Goal: Information Seeking & Learning: Learn about a topic

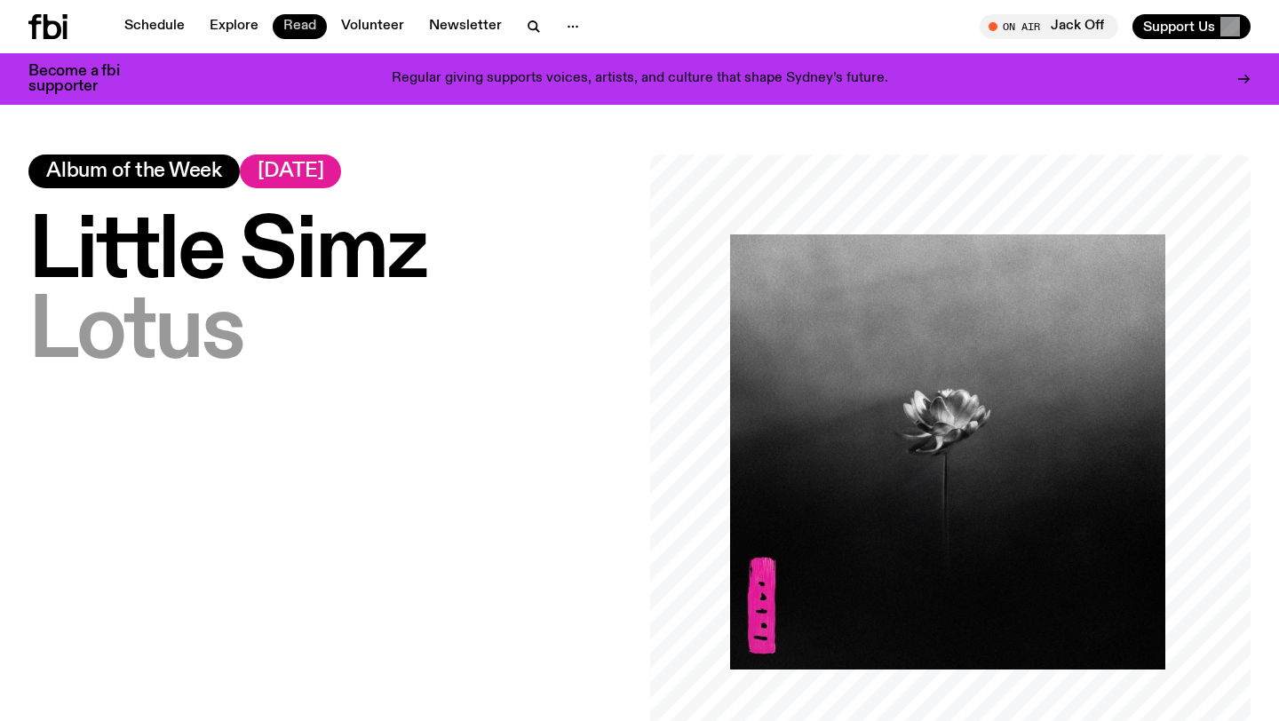
scroll to position [903, 0]
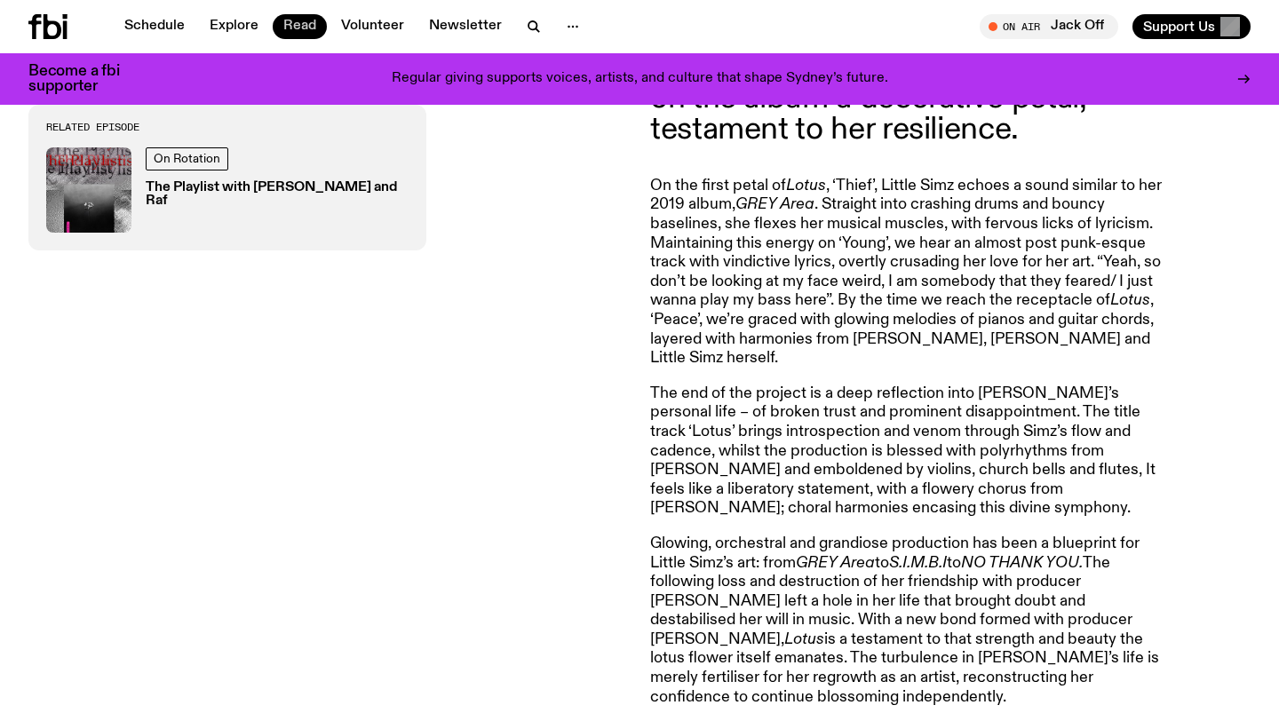
click at [305, 21] on link "Read" at bounding box center [300, 26] width 54 height 25
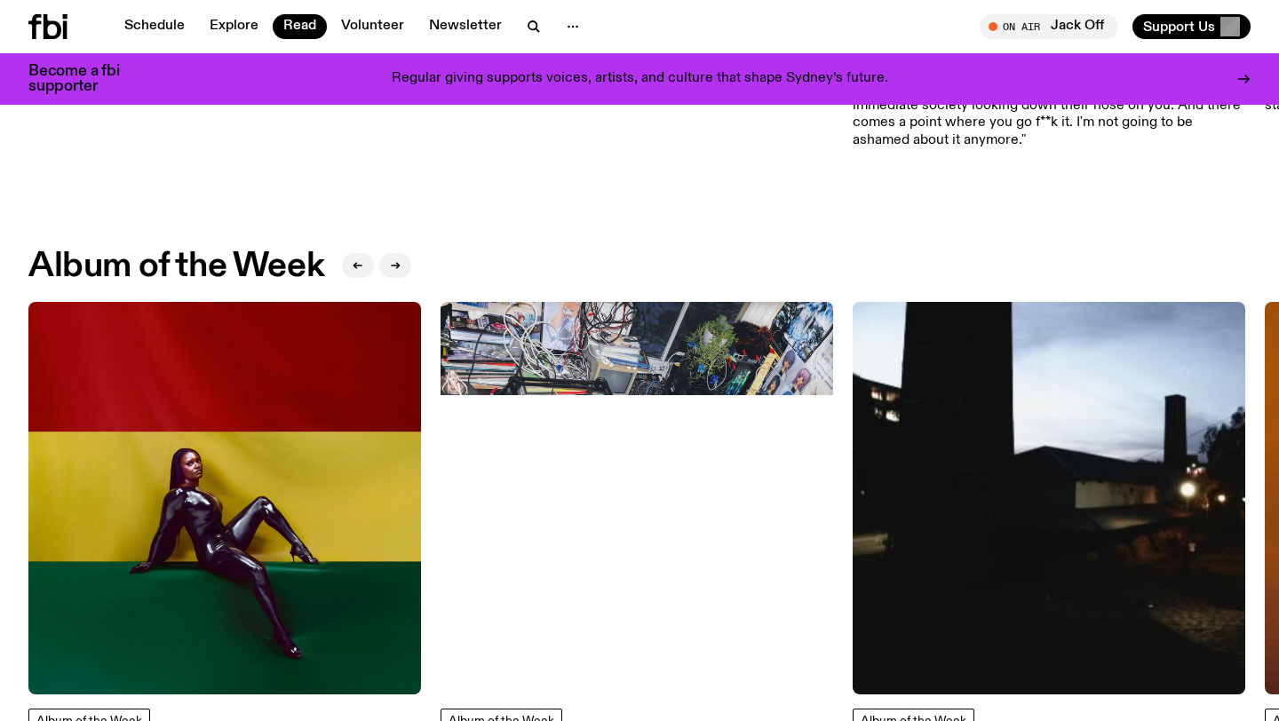
scroll to position [625, 0]
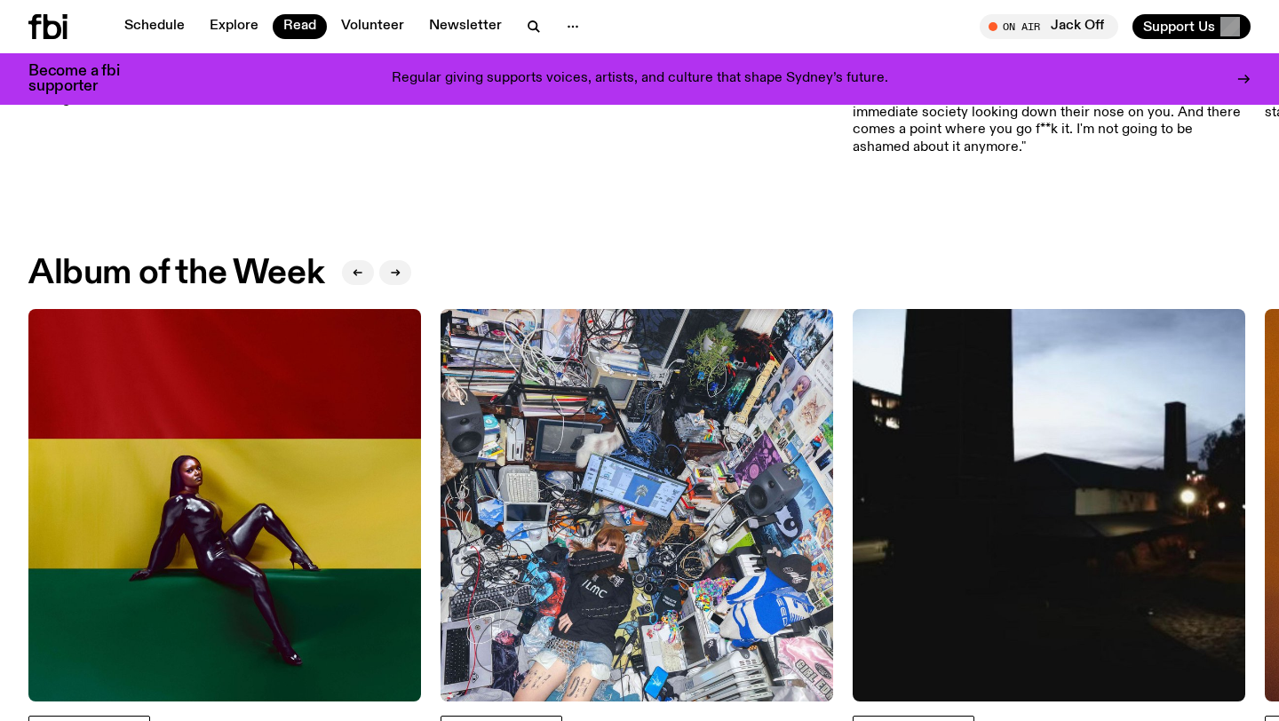
click at [378, 275] on div at bounding box center [376, 274] width 69 height 36
click at [403, 273] on button "button" at bounding box center [395, 272] width 32 height 25
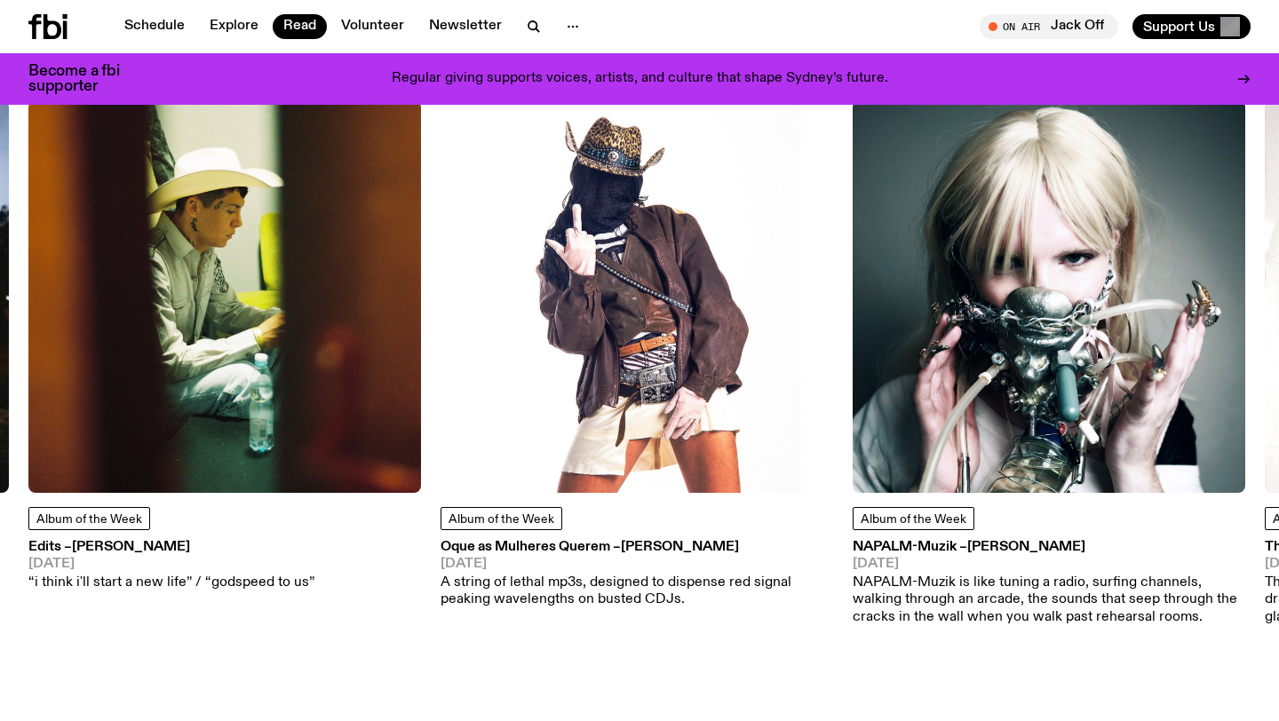
scroll to position [808, 0]
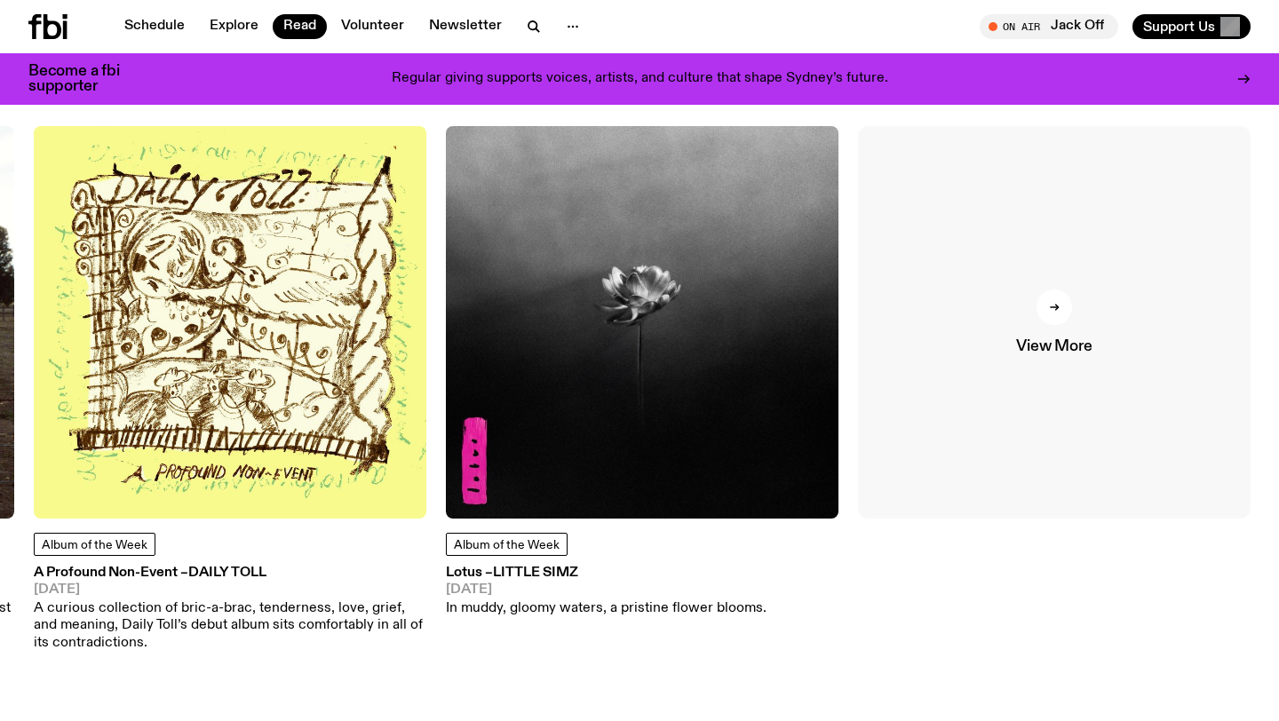
click at [1105, 324] on link "View More" at bounding box center [1054, 322] width 392 height 392
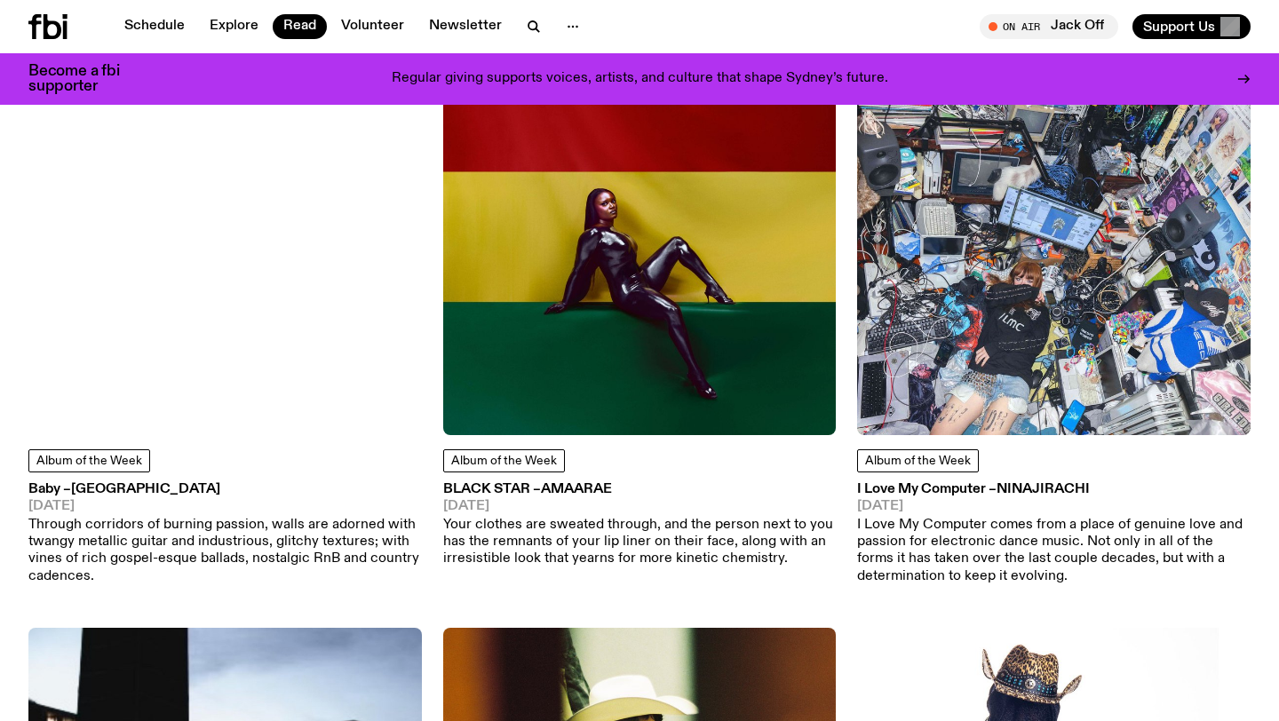
scroll to position [281, 0]
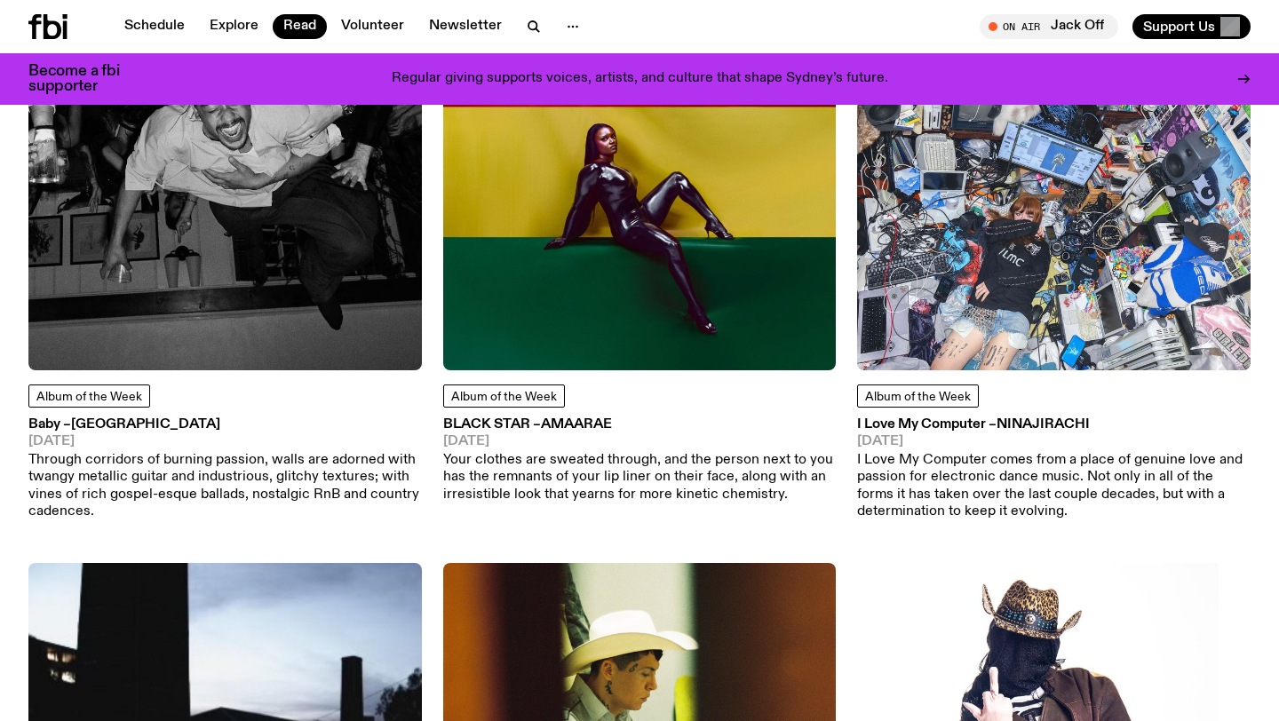
click at [199, 473] on p "Through corridors of burning passion, walls are adorned with twangy metallic gu…" at bounding box center [224, 486] width 393 height 68
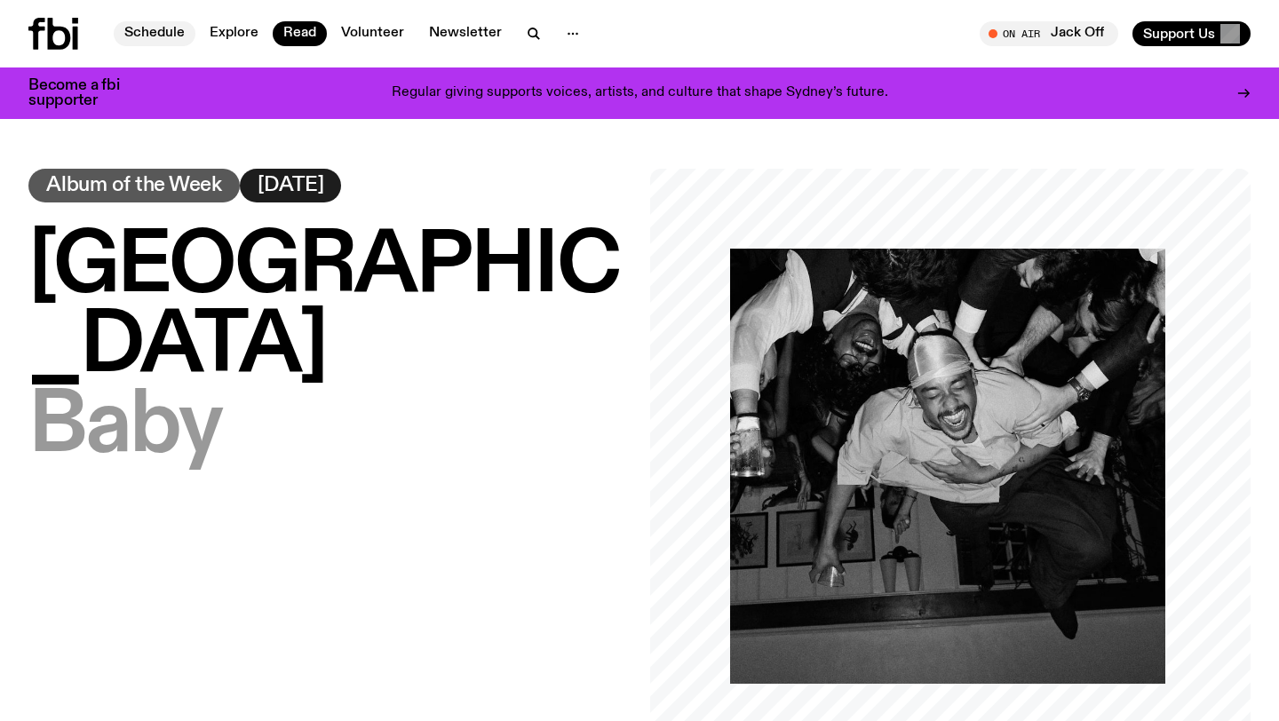
click at [138, 28] on link "Schedule" at bounding box center [155, 33] width 82 height 25
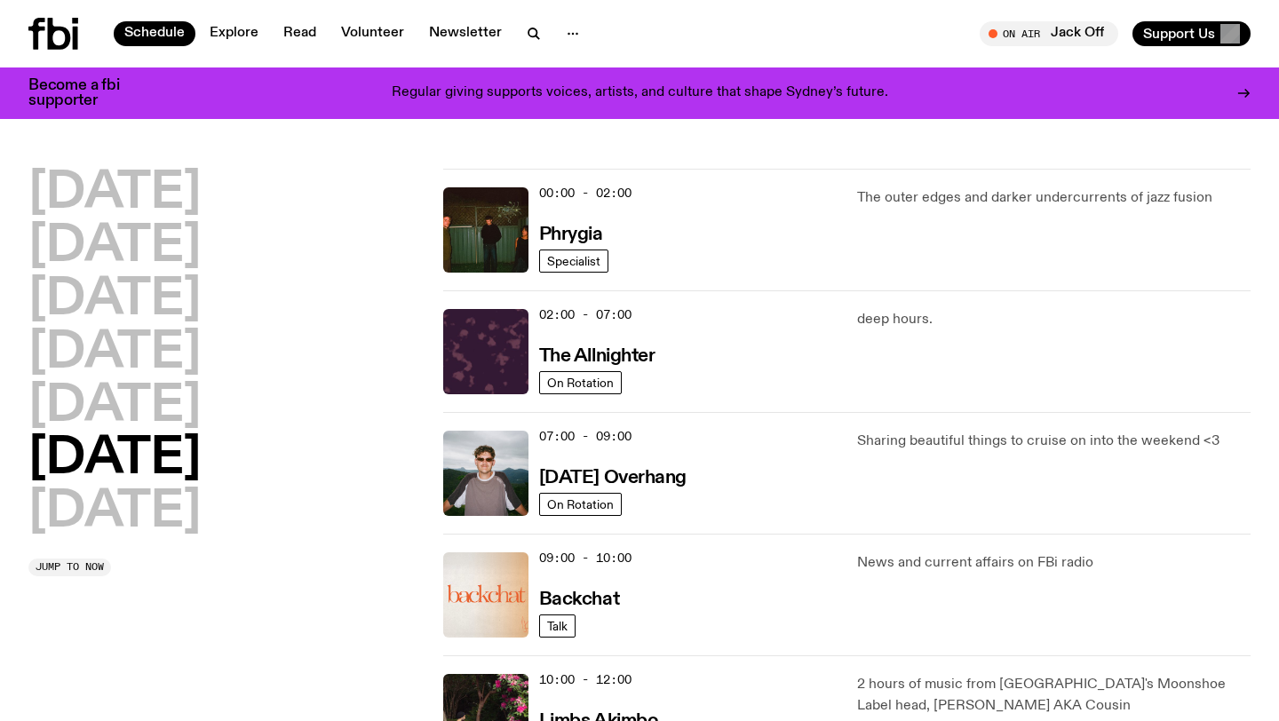
click at [35, 36] on icon at bounding box center [36, 34] width 17 height 32
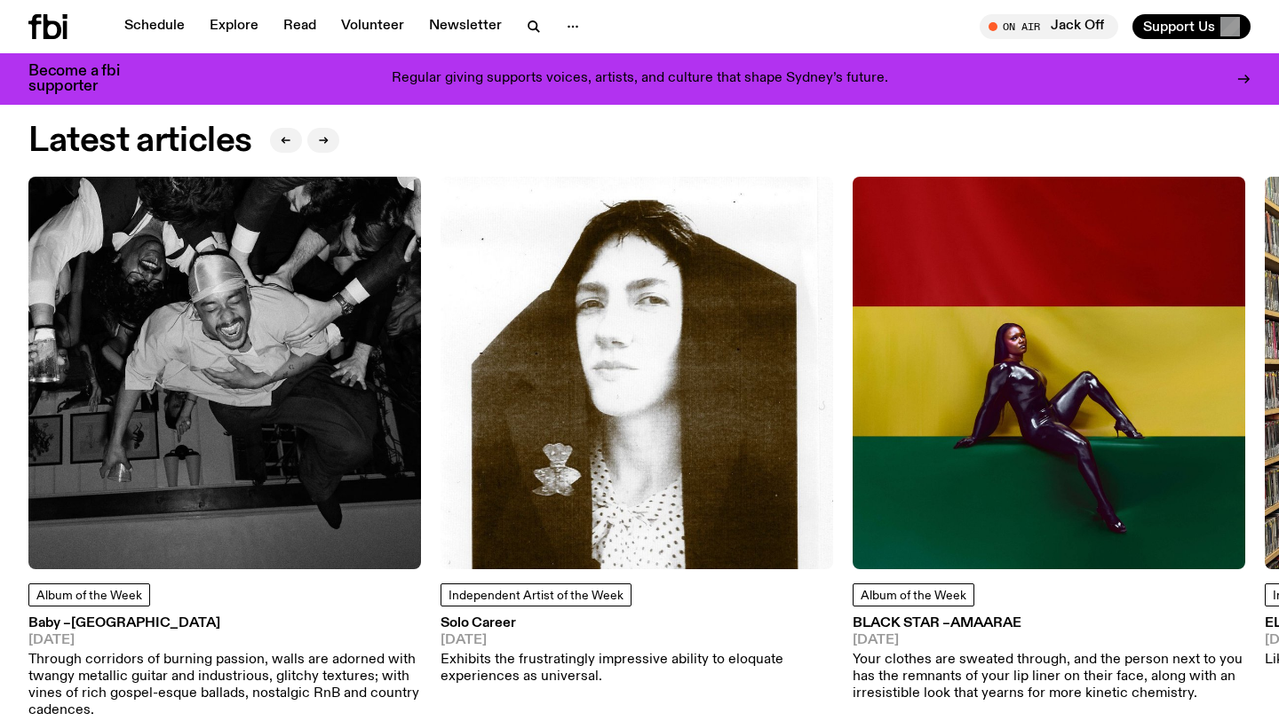
scroll to position [2173, 0]
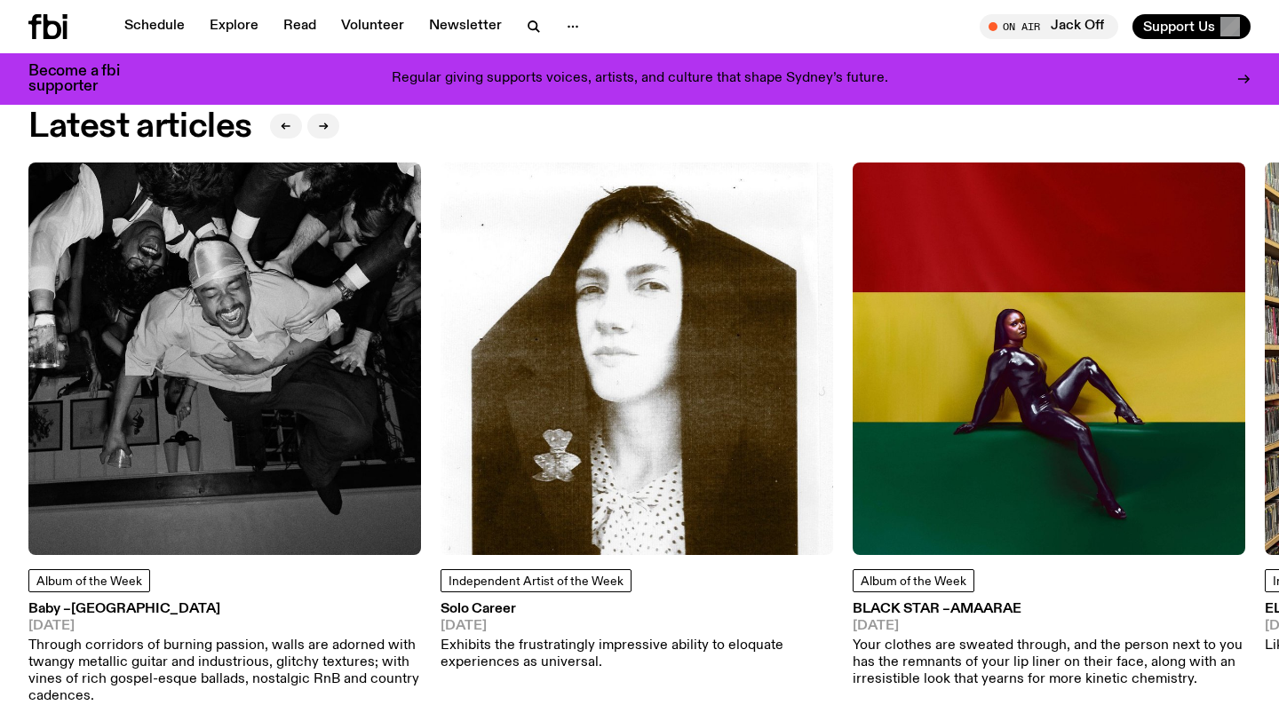
click at [181, 500] on img at bounding box center [224, 358] width 392 height 392
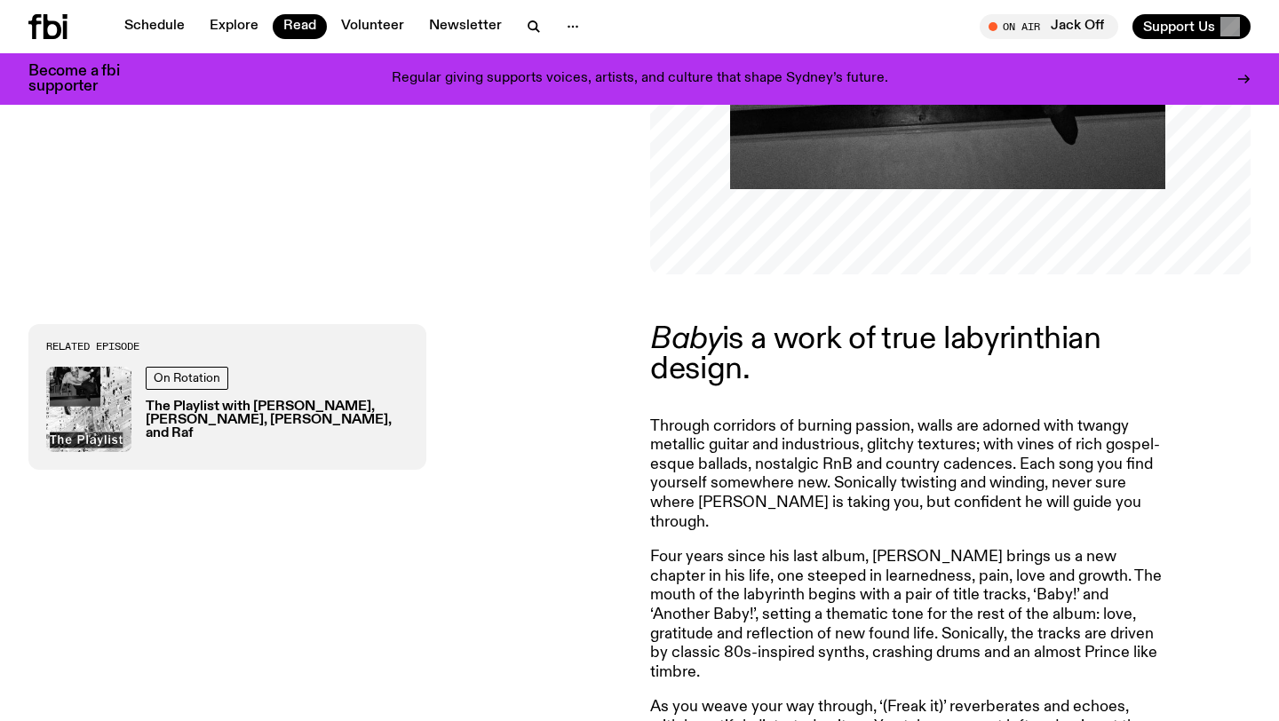
scroll to position [481, 0]
